Goal: Task Accomplishment & Management: Use online tool/utility

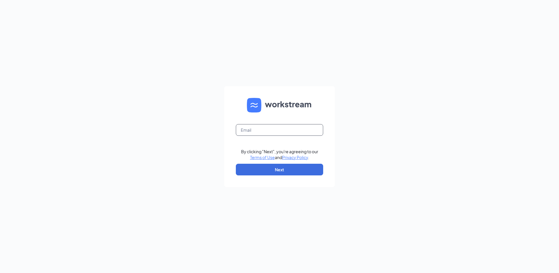
click at [254, 129] on input "text" at bounding box center [279, 130] width 87 height 12
type input "dawnmoakley44@yahoo.com"
click at [277, 168] on button "Next" at bounding box center [279, 170] width 87 height 12
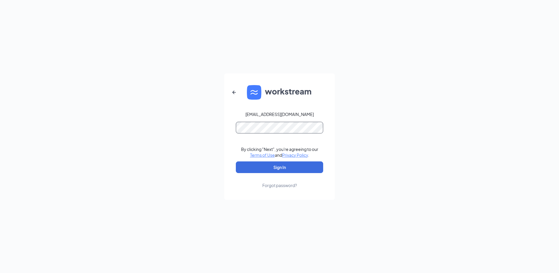
click at [236, 161] on button "Sign In" at bounding box center [279, 167] width 87 height 12
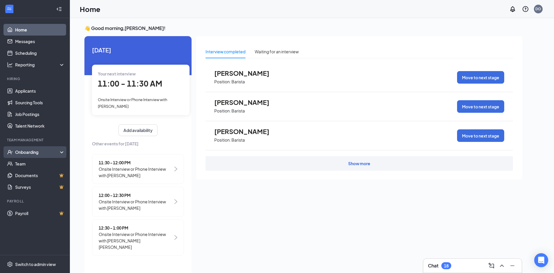
click at [29, 153] on div "Onboarding" at bounding box center [37, 152] width 45 height 6
click at [24, 160] on link "Overview" at bounding box center [40, 164] width 50 height 12
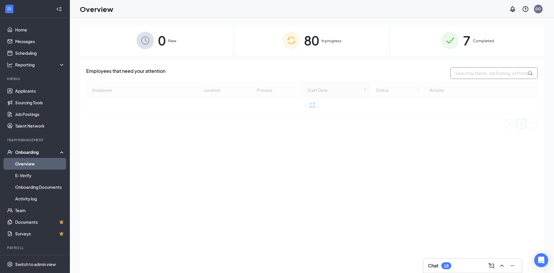
click at [468, 75] on input "text" at bounding box center [493, 73] width 87 height 12
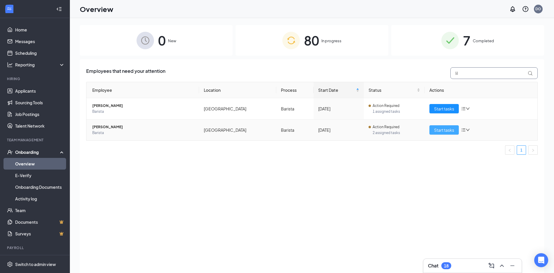
type input "lil"
click at [449, 133] on span "Start tasks" at bounding box center [444, 130] width 20 height 6
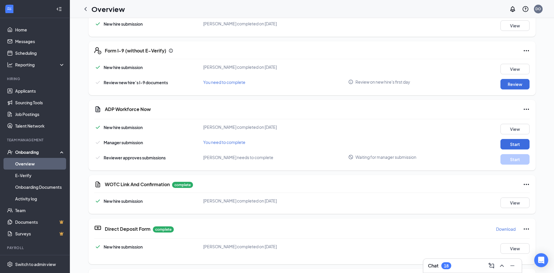
scroll to position [193, 0]
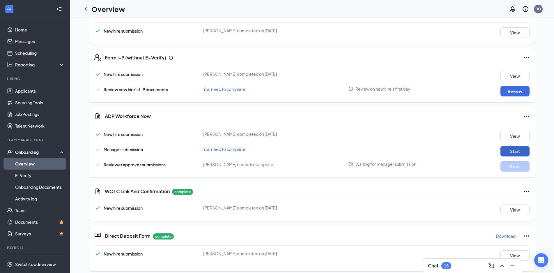
click at [516, 150] on button "Start" at bounding box center [514, 151] width 29 height 10
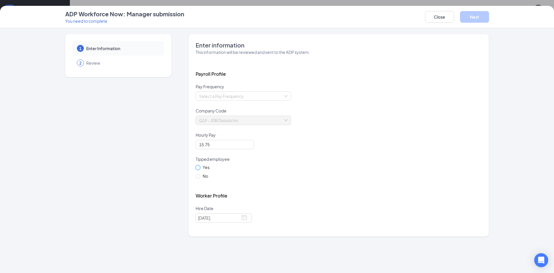
click at [196, 166] on input "Yes" at bounding box center [198, 167] width 4 height 4
radio input "true"
click at [239, 95] on input "search" at bounding box center [241, 96] width 84 height 9
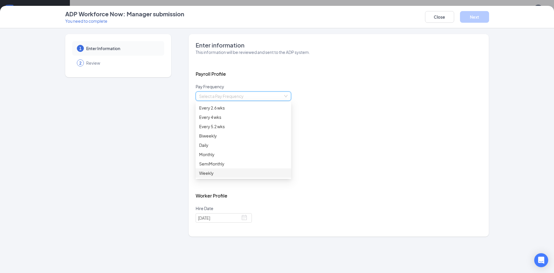
click at [212, 172] on div "Weekly" at bounding box center [243, 173] width 88 height 6
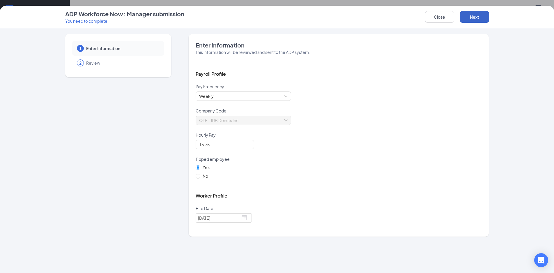
click at [482, 17] on button "Next" at bounding box center [474, 17] width 29 height 12
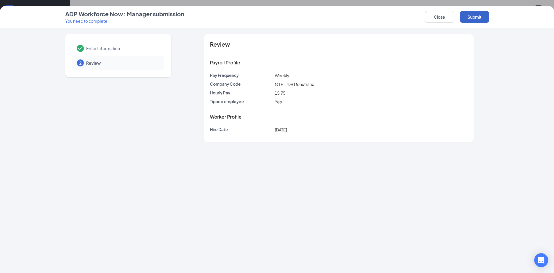
click at [485, 16] on button "Submit" at bounding box center [474, 17] width 29 height 12
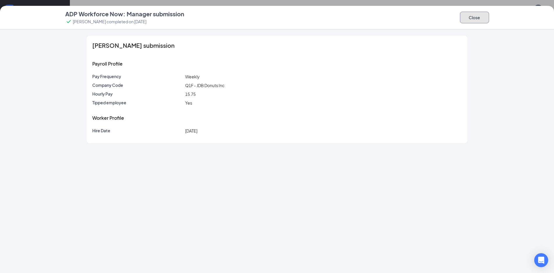
click at [470, 19] on button "Close" at bounding box center [474, 18] width 29 height 12
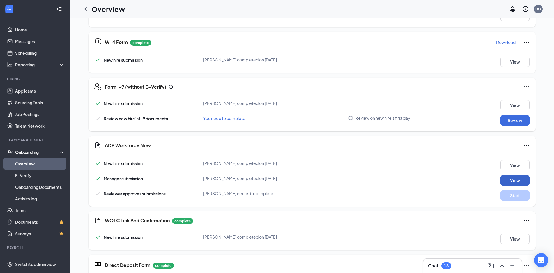
scroll to position [0, 0]
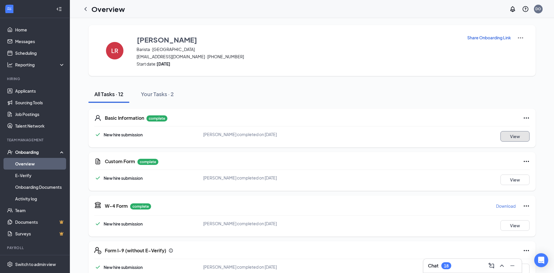
click at [504, 132] on button "View" at bounding box center [514, 136] width 29 height 10
